Goal: Information Seeking & Learning: Check status

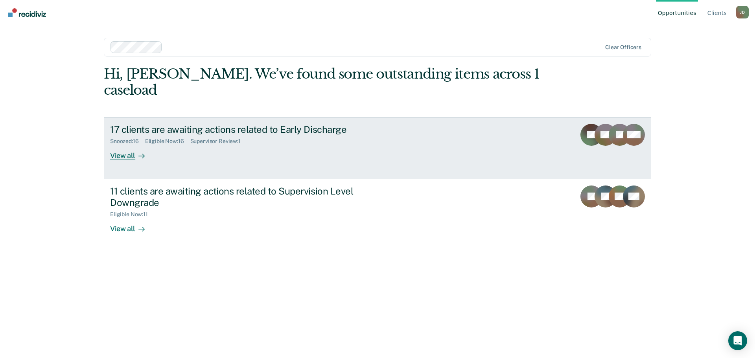
click at [125, 145] on div "View all" at bounding box center [132, 152] width 44 height 15
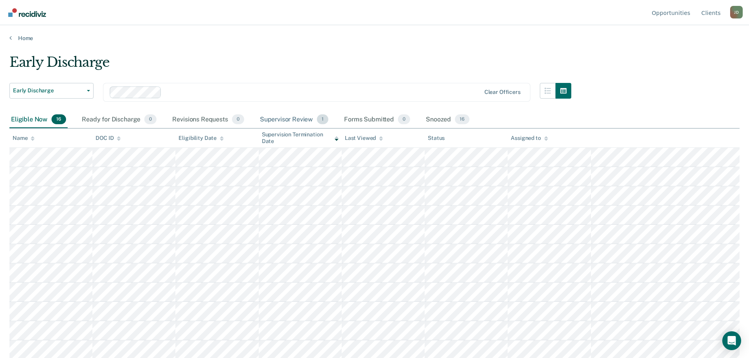
click at [279, 121] on div "Supervisor Review 1" at bounding box center [294, 119] width 72 height 17
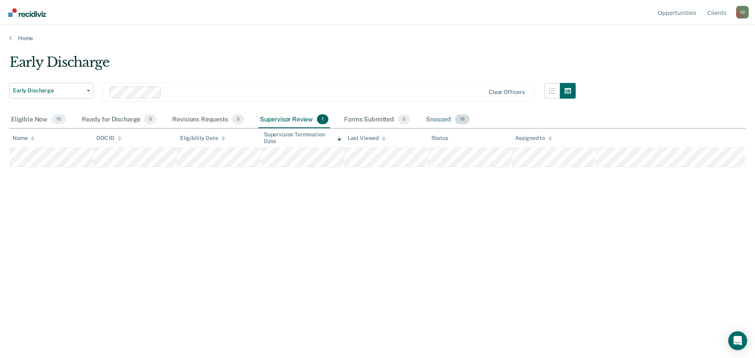
click at [431, 122] on div "Snoozed 16" at bounding box center [447, 119] width 47 height 17
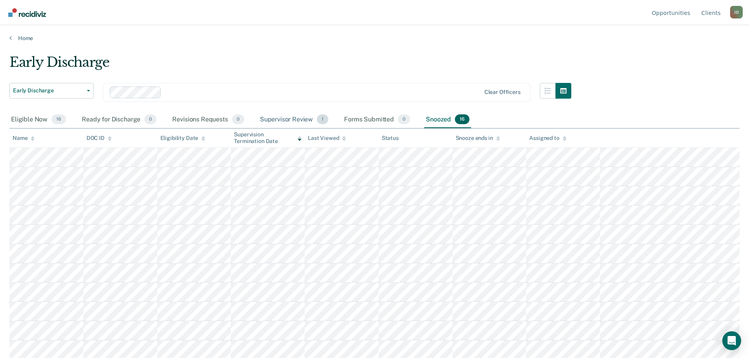
click at [294, 117] on div "Supervisor Review 1" at bounding box center [294, 119] width 72 height 17
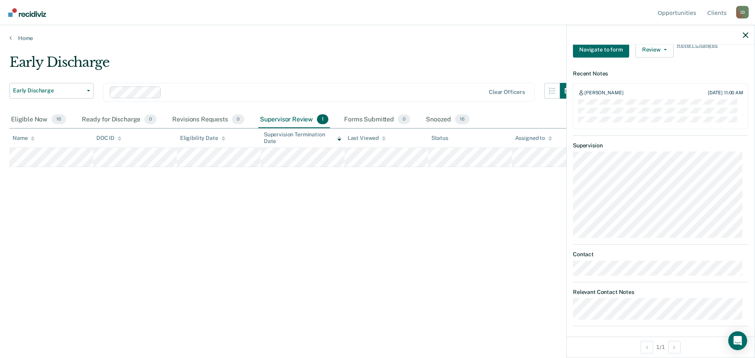
scroll to position [289, 0]
